Goal: Check status: Check status

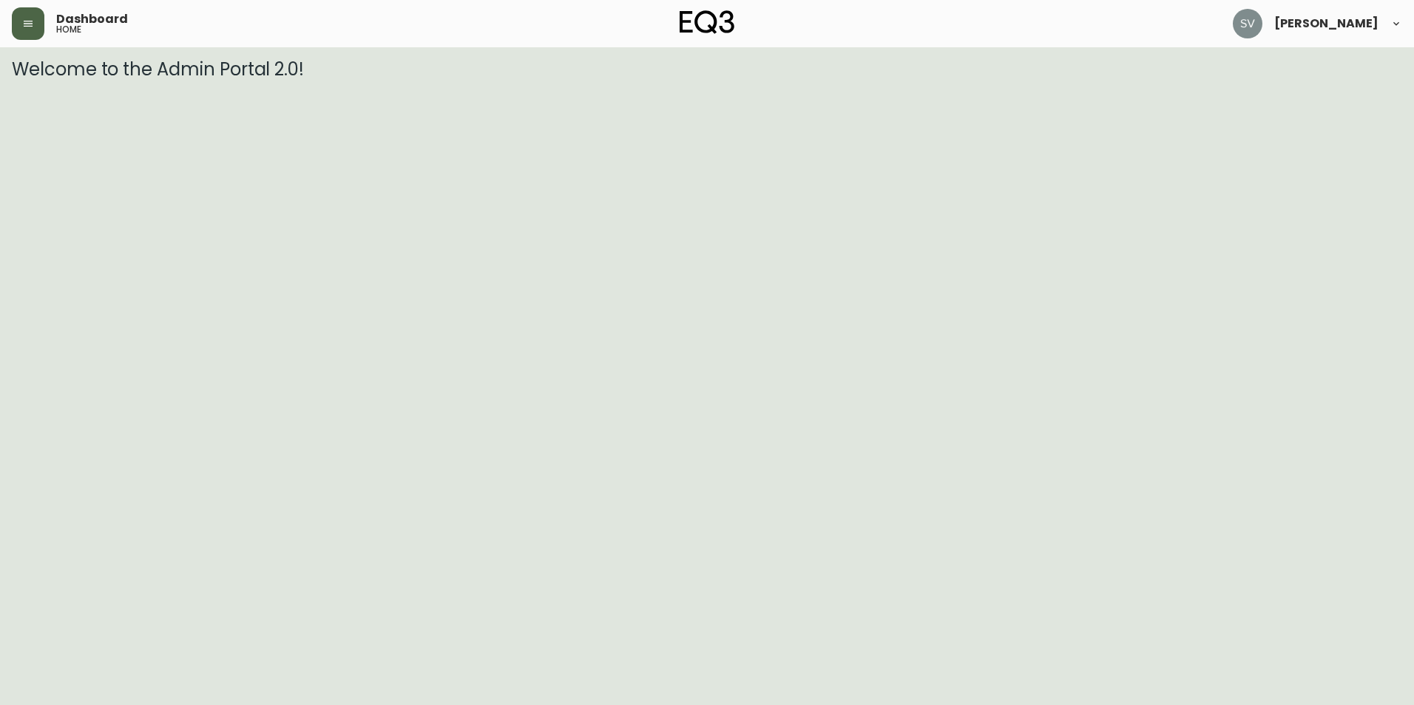
click at [34, 23] on button "button" at bounding box center [28, 23] width 33 height 33
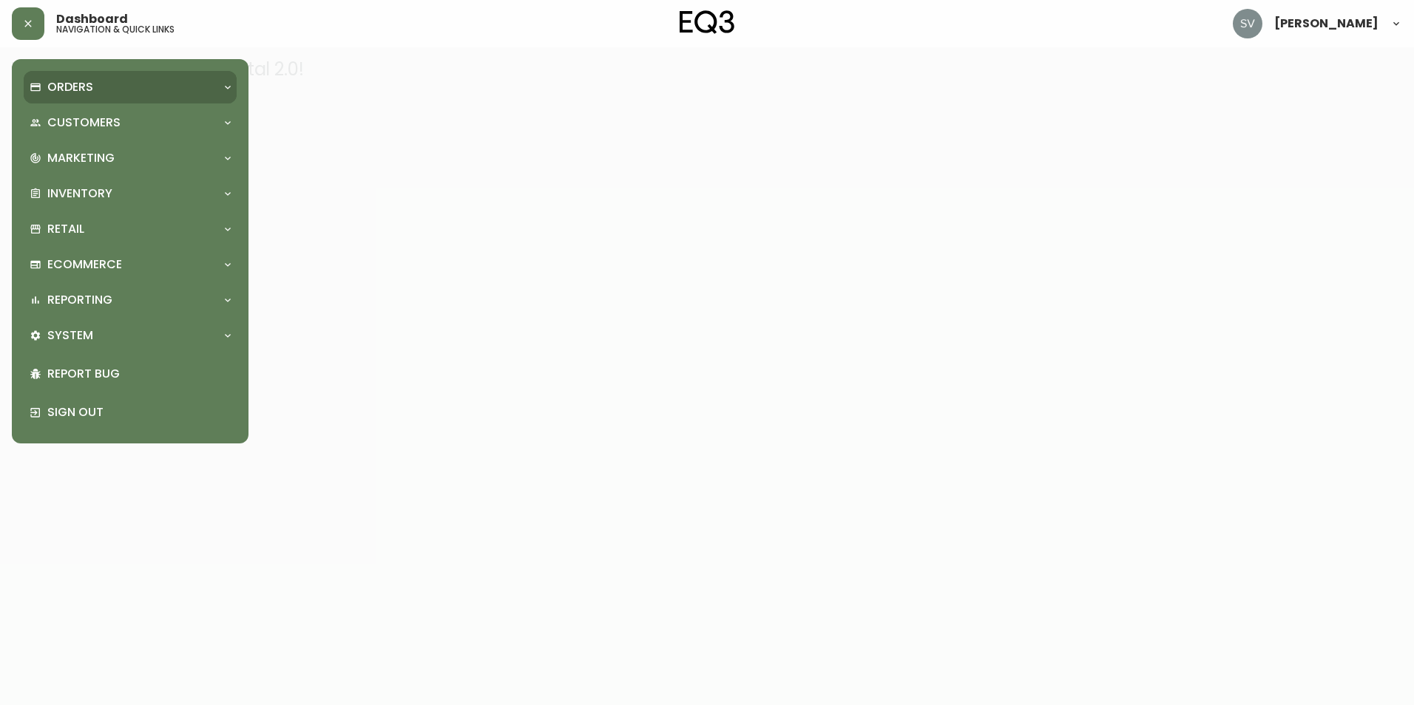
click at [126, 84] on div "Orders" at bounding box center [123, 87] width 186 height 16
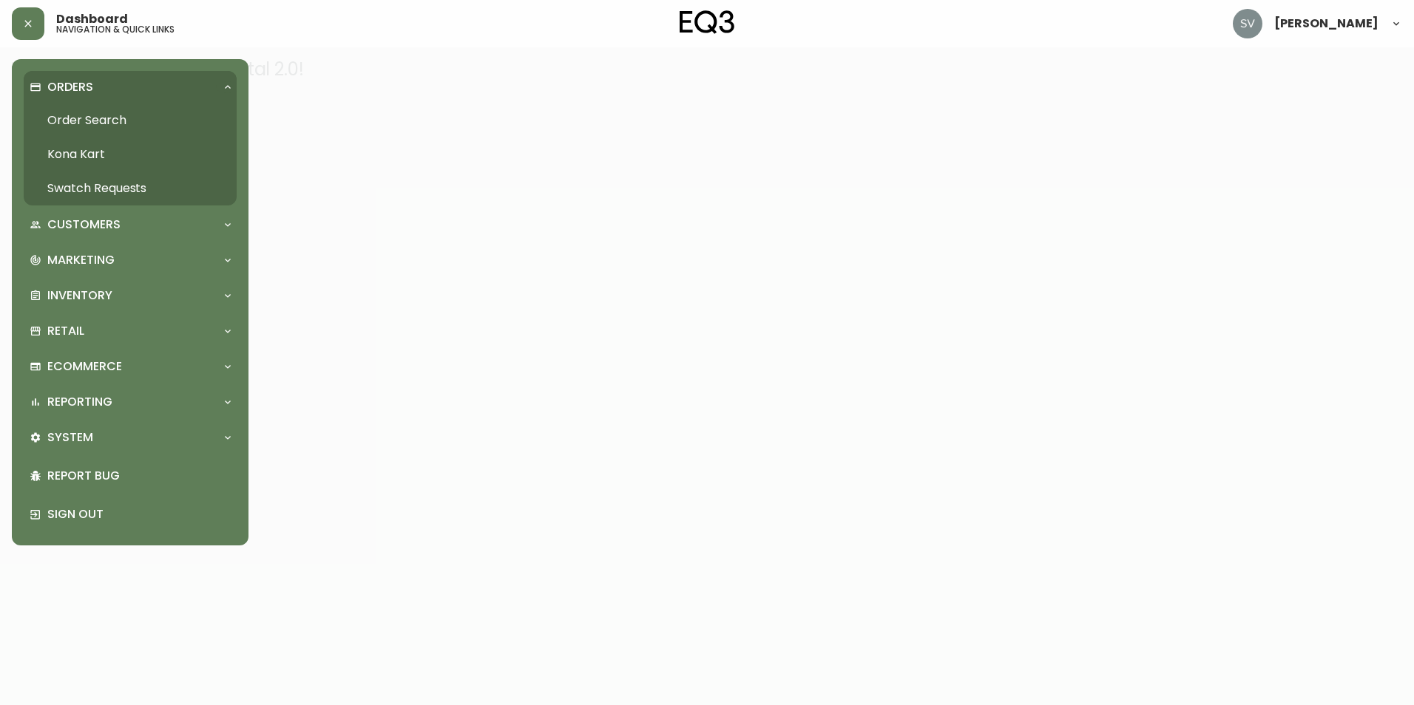
click at [133, 116] on link "Order Search" at bounding box center [130, 121] width 213 height 34
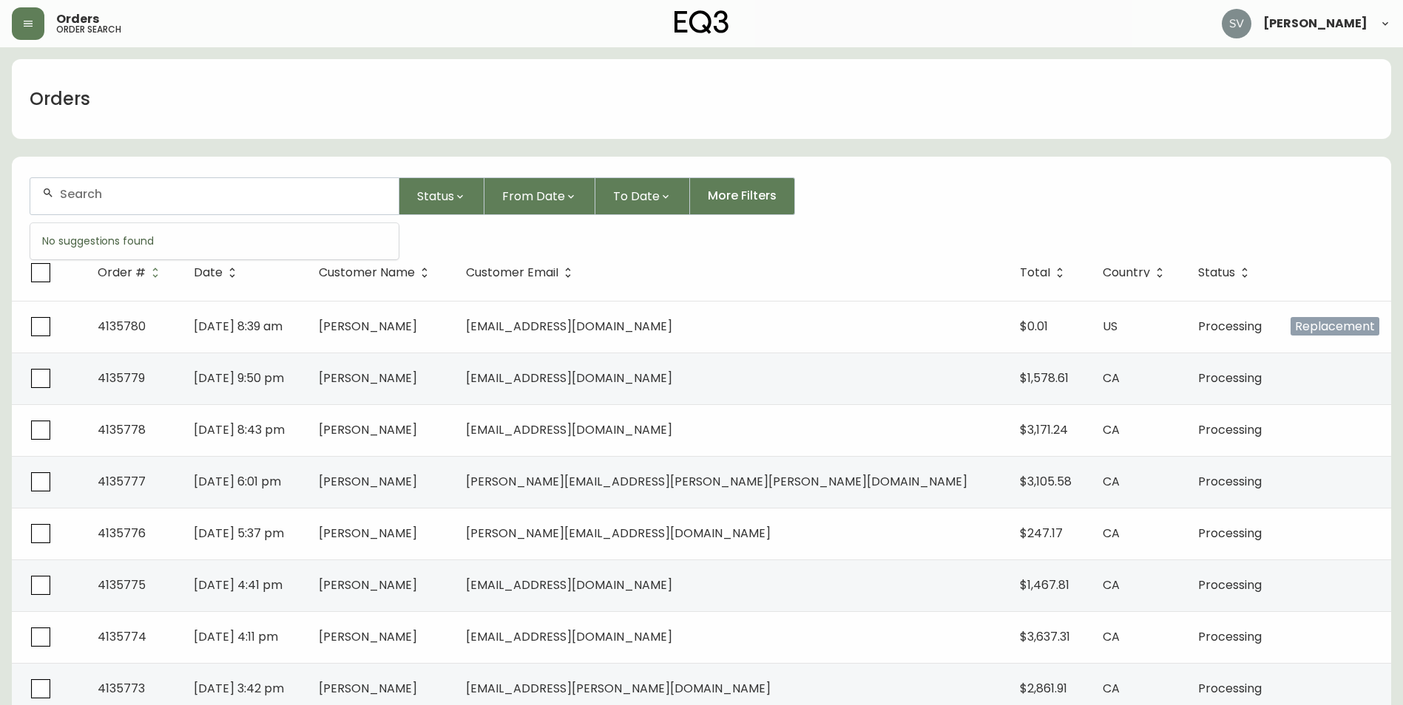
click at [262, 189] on input "text" at bounding box center [223, 194] width 327 height 14
paste input "[URL][DOMAIN_NAME]"
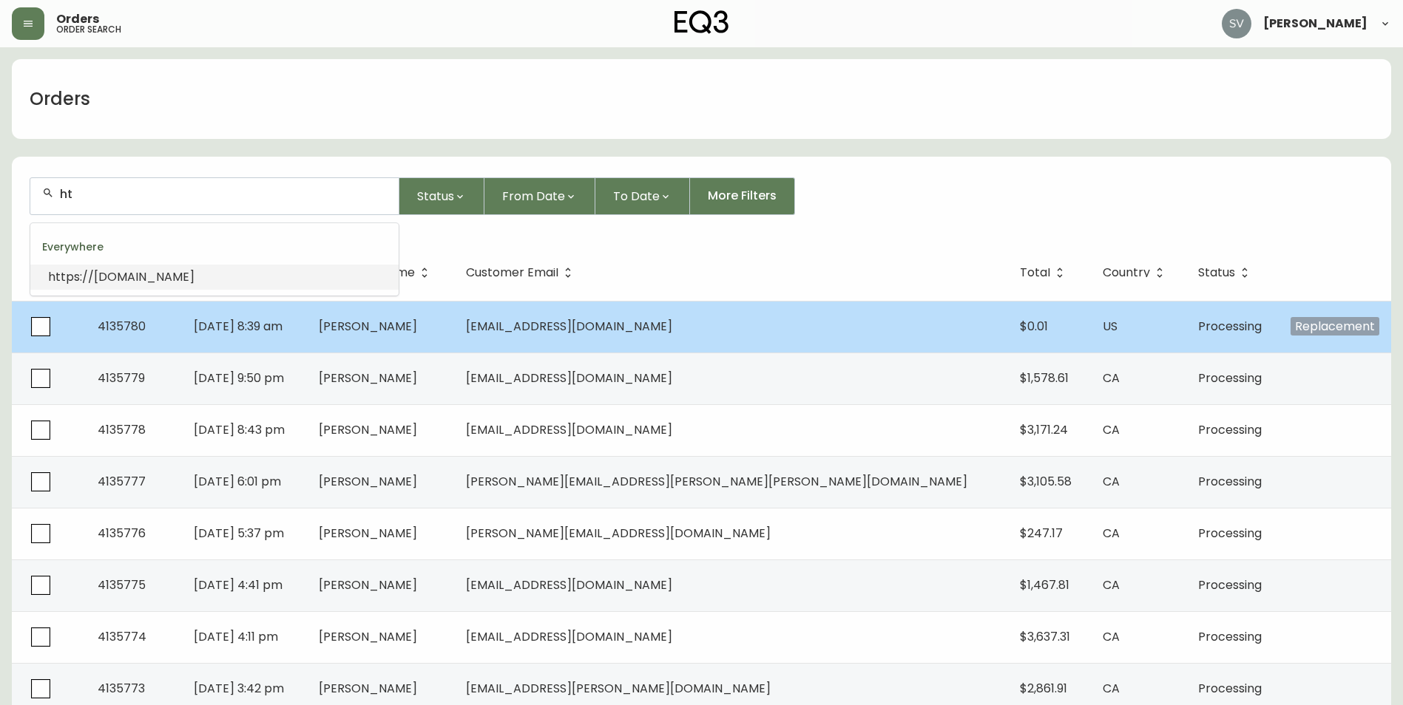
type input "h"
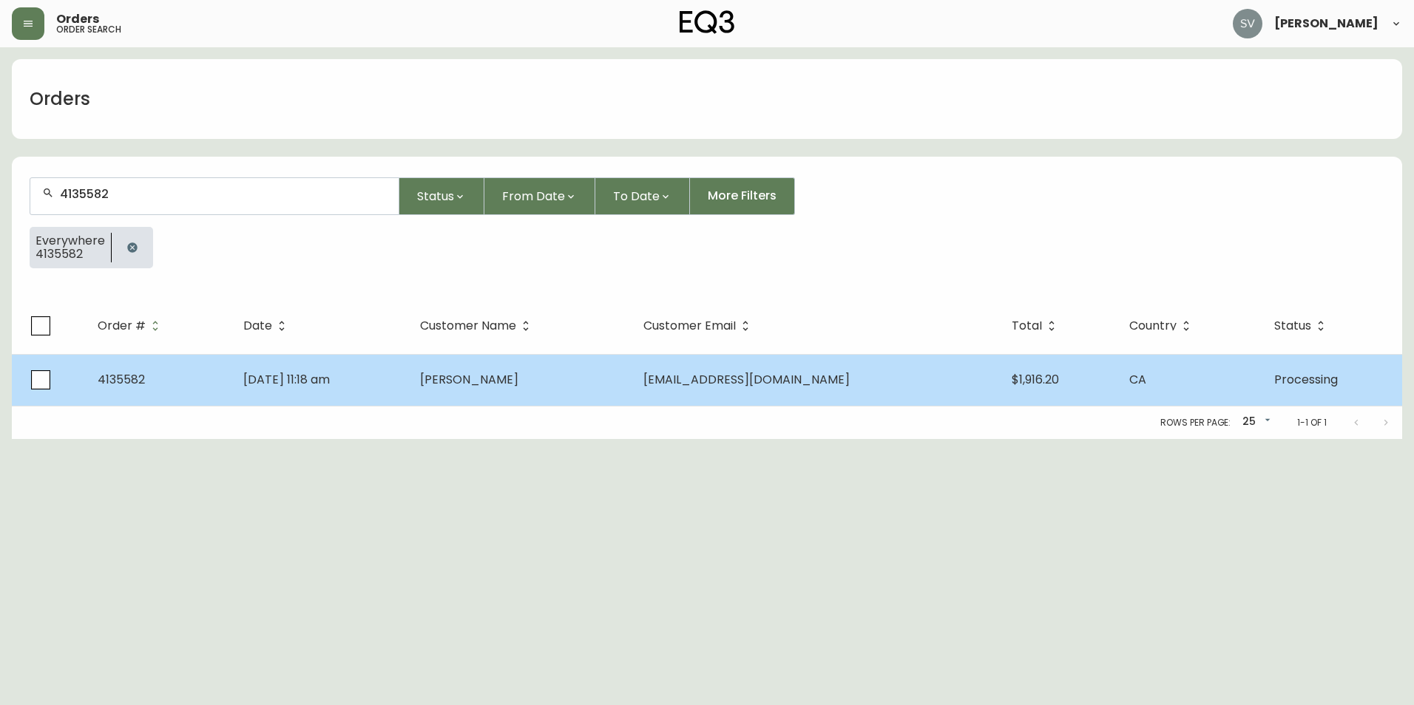
type input "4135582"
click at [383, 380] on td "[DATE] 11:18 am" at bounding box center [319, 380] width 177 height 52
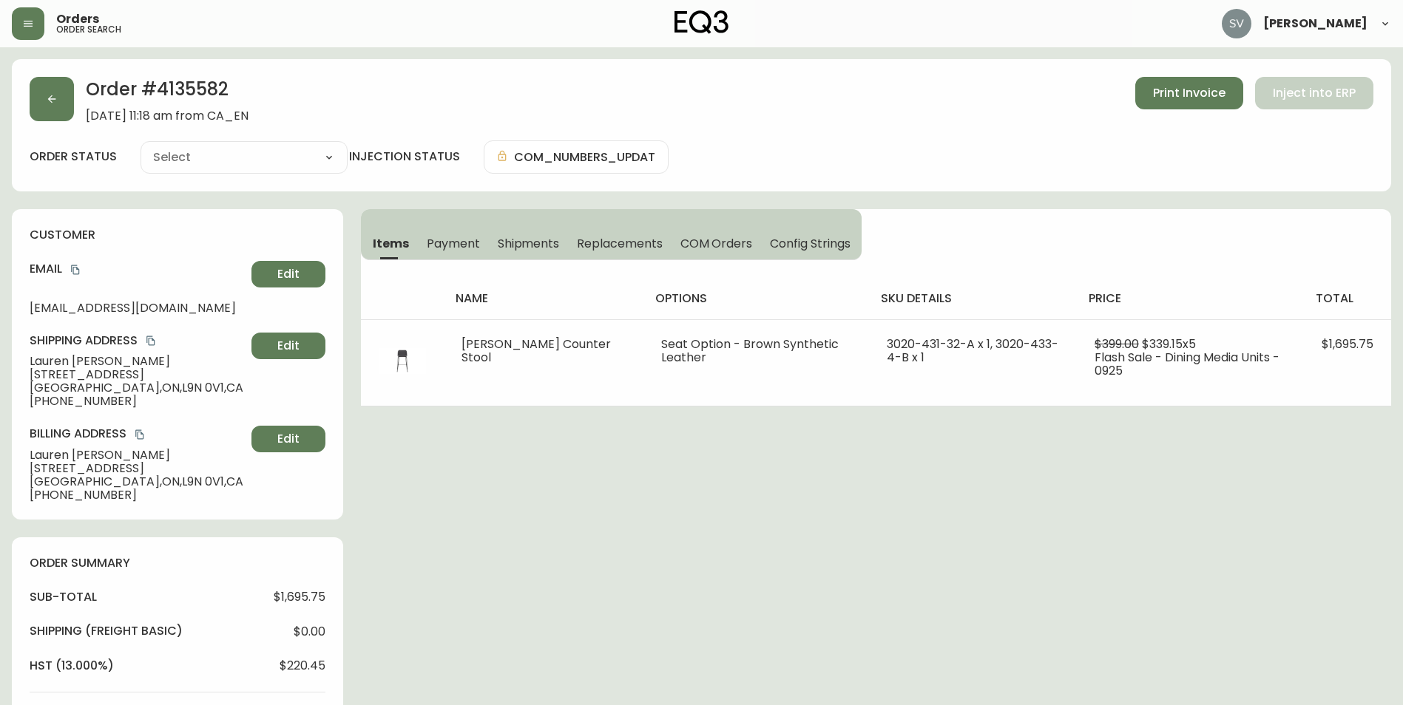
type input "Processing"
select select "PROCESSING"
click at [1182, 533] on div "Order # 4135582 [DATE] 11:18 am from [GEOGRAPHIC_DATA] Print Invoice Inject int…" at bounding box center [701, 585] width 1379 height 1052
drag, startPoint x: 241, startPoint y: 84, endPoint x: 158, endPoint y: 88, distance: 83.6
click at [158, 88] on h2 "Order # 4135582" at bounding box center [167, 93] width 163 height 33
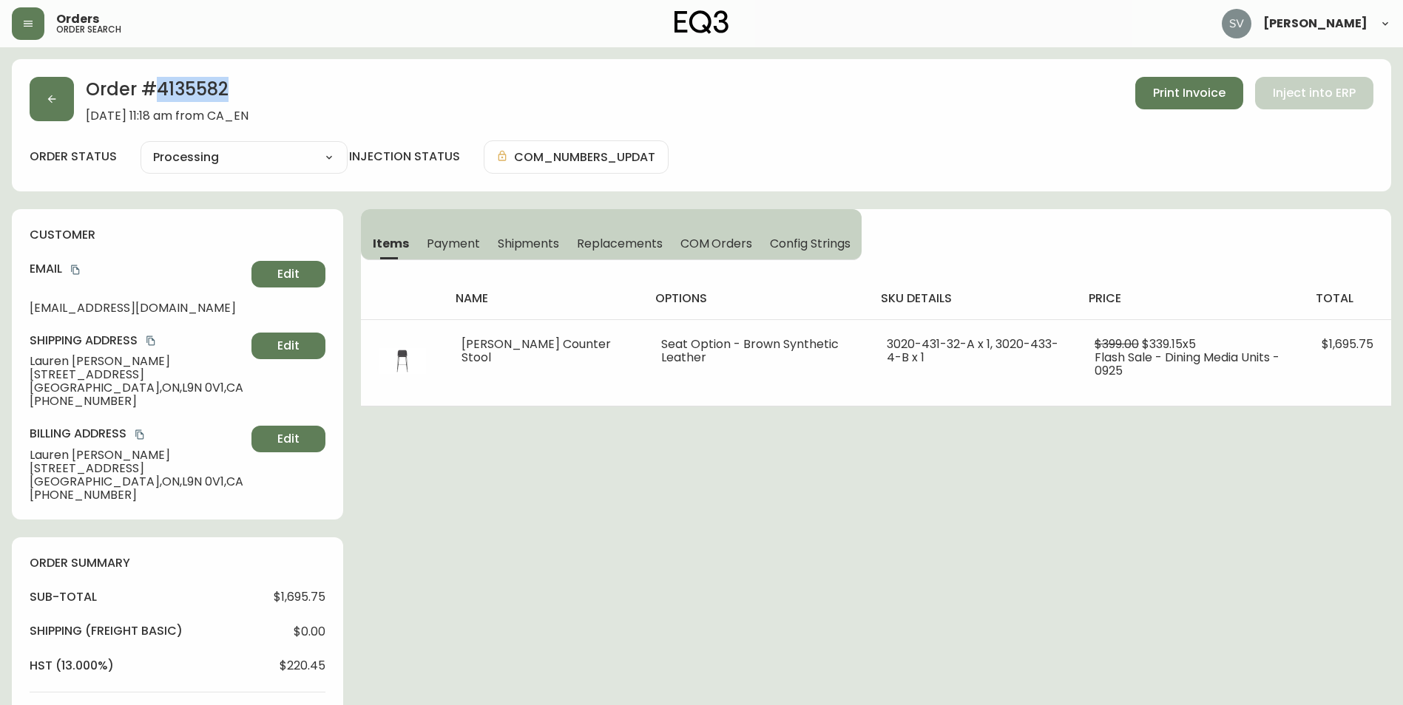
copy h2 "4135582"
